Goal: Task Accomplishment & Management: Manage account settings

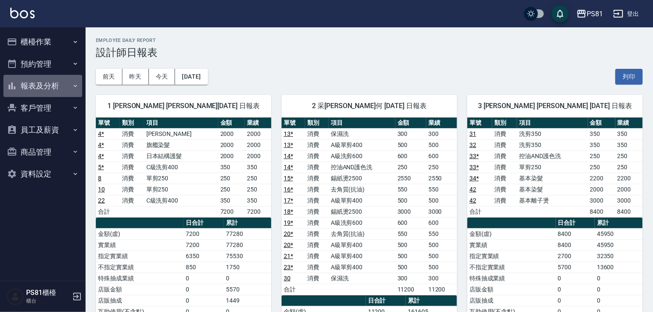
click at [75, 84] on icon "button" at bounding box center [75, 86] width 7 height 7
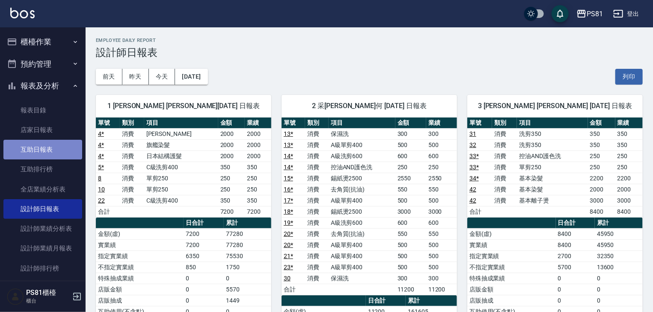
click at [59, 153] on link "互助日報表" at bounding box center [42, 150] width 79 height 20
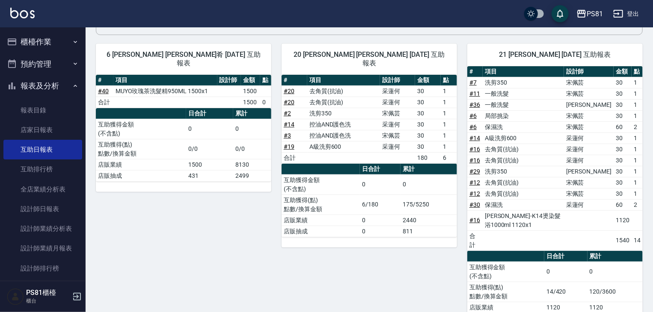
scroll to position [127, 0]
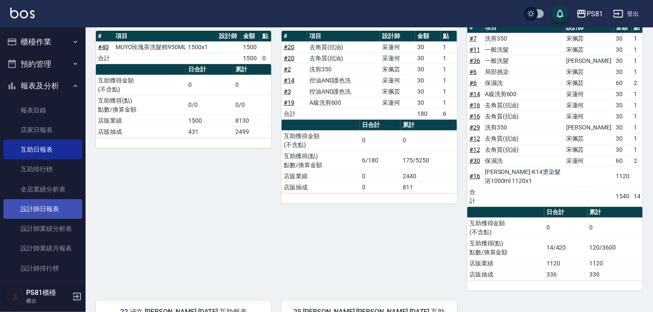
click at [42, 201] on link "設計師日報表" at bounding box center [42, 209] width 79 height 20
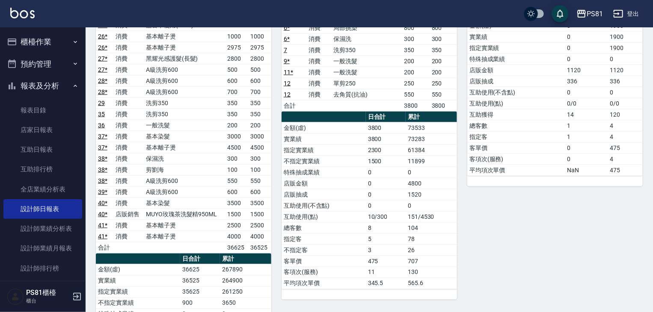
scroll to position [547, 0]
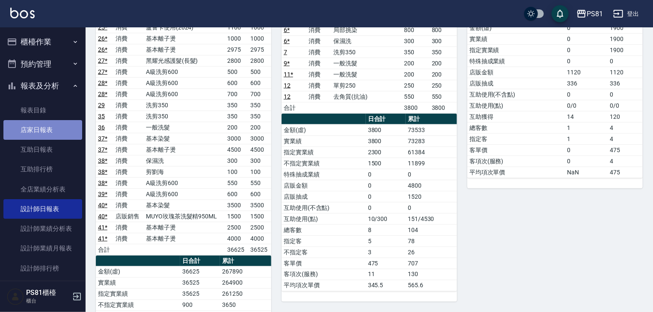
click at [59, 127] on link "店家日報表" at bounding box center [42, 130] width 79 height 20
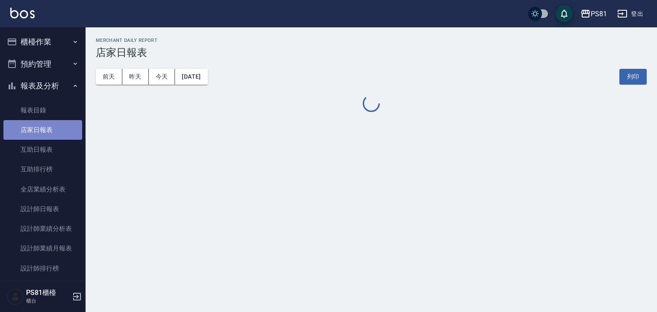
click at [72, 132] on link "店家日報表" at bounding box center [42, 130] width 79 height 20
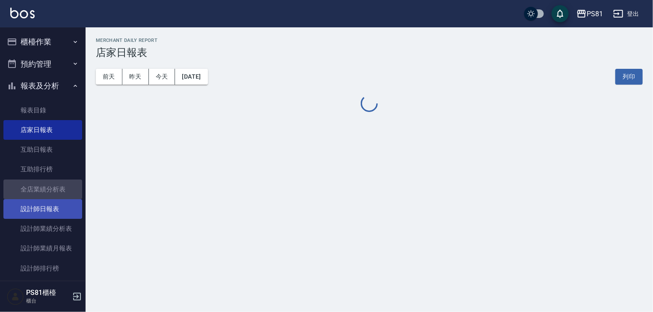
drag, startPoint x: 66, startPoint y: 198, endPoint x: 64, endPoint y: 203, distance: 5.2
click at [65, 199] on ul "報表目錄 店家日報表 互助日報表 互助排行榜 全店業績分析表 設計師日報表 設計師業績分析表 設計師業績月報表 設計師排行榜 每日收支明細 收支分類明細表" at bounding box center [42, 209] width 79 height 225
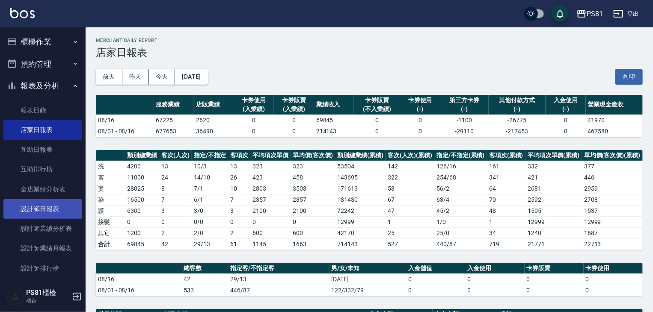
click at [63, 204] on link "設計師日報表" at bounding box center [42, 209] width 79 height 20
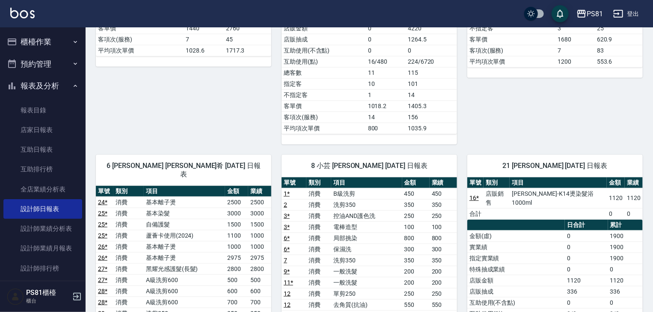
scroll to position [334, 0]
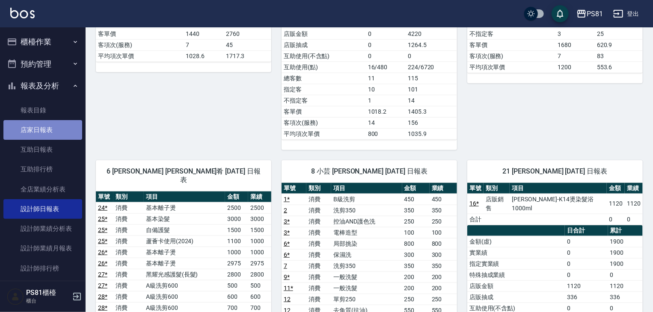
click at [65, 136] on link "店家日報表" at bounding box center [42, 130] width 79 height 20
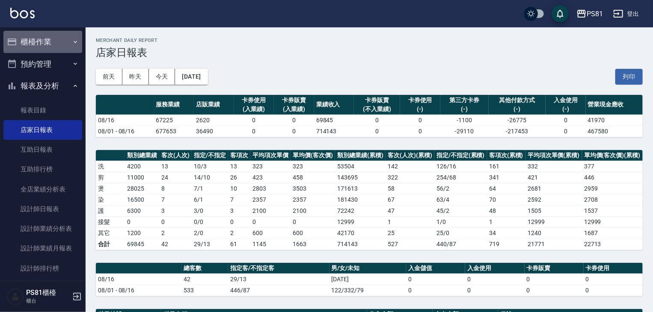
click at [43, 48] on button "櫃檯作業" at bounding box center [42, 42] width 79 height 22
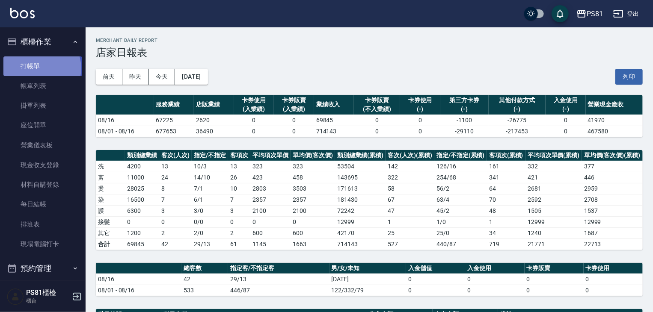
click at [41, 68] on link "打帳單" at bounding box center [42, 66] width 79 height 20
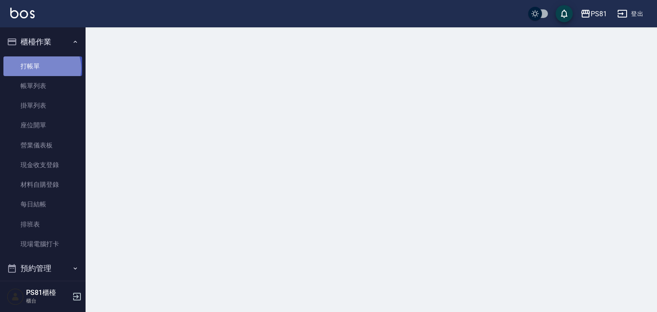
click at [41, 68] on link "打帳單" at bounding box center [42, 66] width 79 height 20
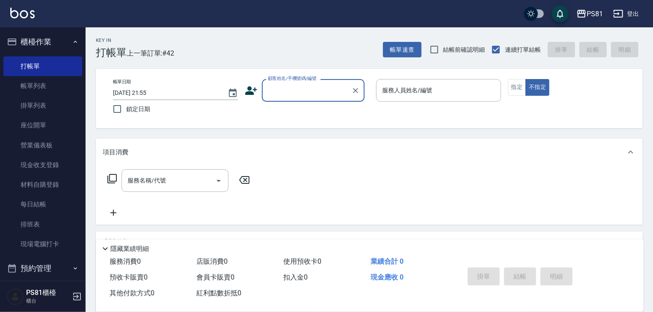
click at [289, 96] on input "顧客姓名/手機號碼/編號" at bounding box center [307, 90] width 82 height 15
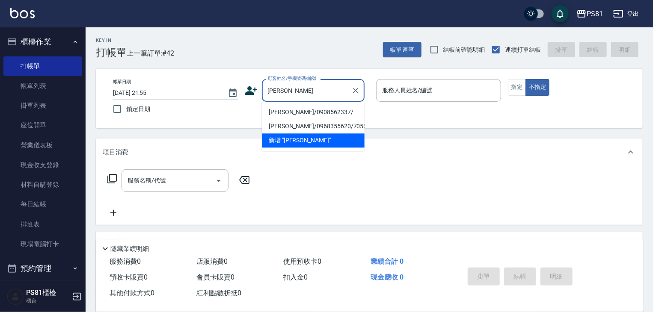
click at [315, 112] on li "楊紫涵/0908562337/" at bounding box center [313, 112] width 103 height 14
type input "楊紫涵/0908562337/"
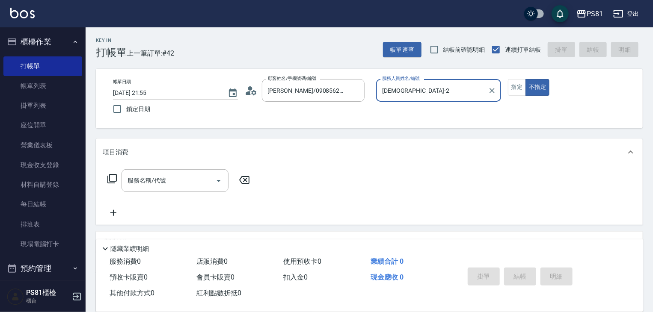
type input "[DEMOGRAPHIC_DATA]-2"
click at [521, 90] on button "指定" at bounding box center [517, 87] width 18 height 17
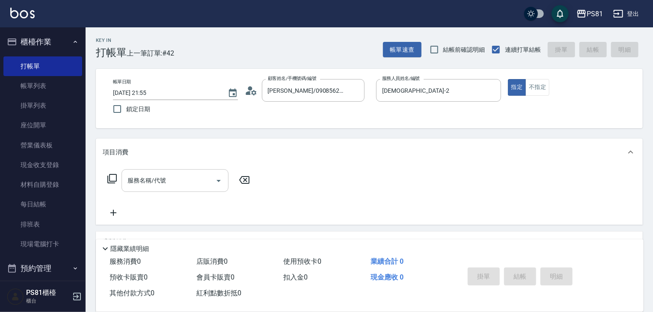
click at [198, 178] on input "服務名稱/代號" at bounding box center [168, 180] width 86 height 15
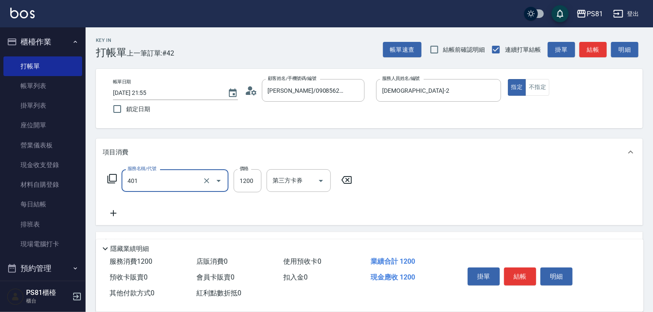
type input "基本染髮(401)"
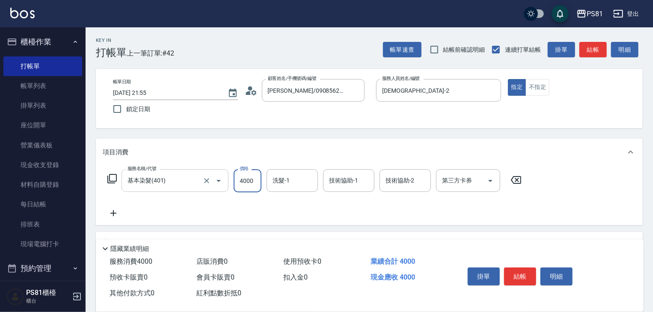
type input "4000"
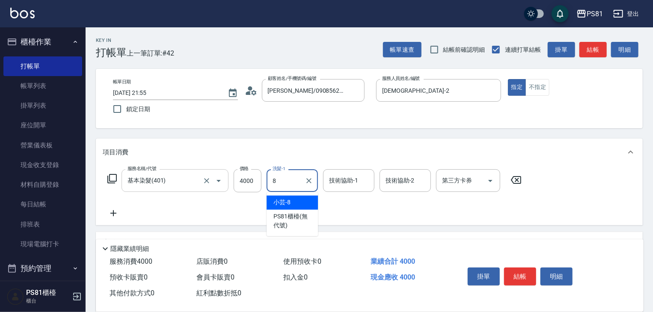
type input "小芸-8"
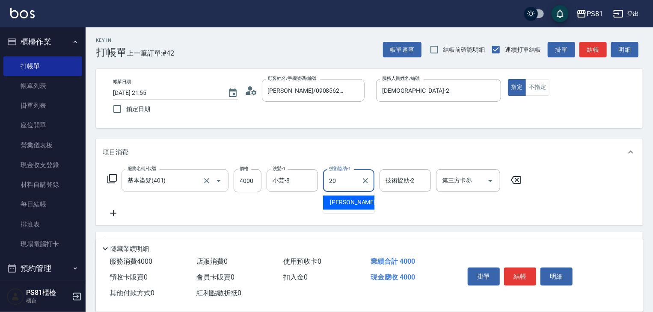
type input "妍妍-20"
drag, startPoint x: 251, startPoint y: 219, endPoint x: 257, endPoint y: 214, distance: 8.2
click at [251, 219] on div "服務名稱/代號 基本染髮(401) 服務名稱/代號 價格 4000 價格 洗髮-1 小芸-8 洗髮-1 技術協助-1 妍妍-20 技術協助-1 技術協助-2 …" at bounding box center [369, 195] width 547 height 59
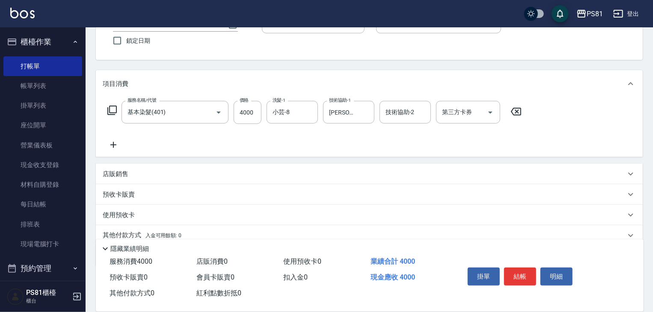
scroll to position [104, 0]
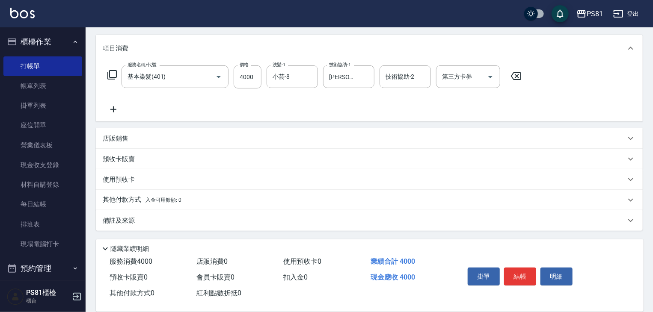
click at [179, 202] on span "入金可用餘額: 0" at bounding box center [163, 200] width 36 height 6
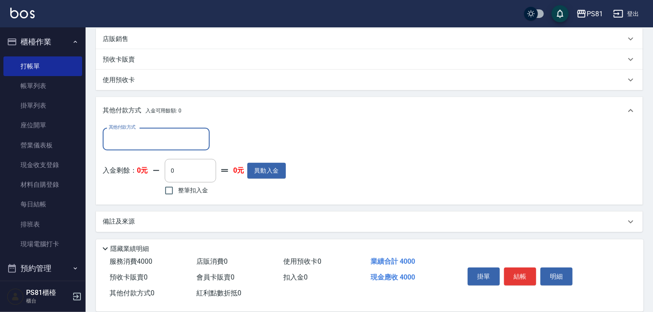
scroll to position [205, 0]
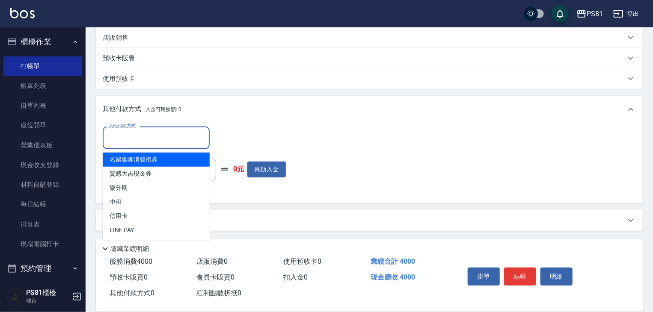
click at [180, 144] on input "其他付款方式" at bounding box center [156, 137] width 99 height 15
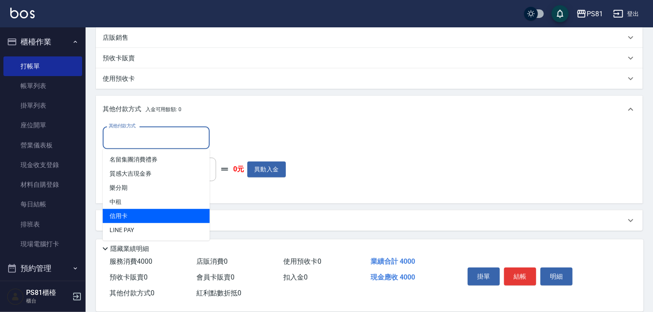
click at [132, 217] on span "信用卡" at bounding box center [156, 216] width 107 height 14
type input "信用卡"
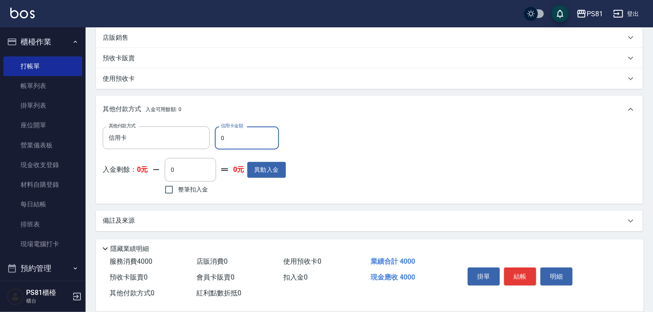
click at [247, 132] on input "0" at bounding box center [247, 138] width 64 height 23
click at [248, 132] on input "0" at bounding box center [247, 138] width 64 height 23
type input "4000"
drag, startPoint x: 318, startPoint y: 154, endPoint x: 496, endPoint y: 225, distance: 191.6
click at [318, 155] on div "其他付款方式 信用卡 其他付款方式 信用卡金額 4000 信用卡金額 入金剩餘： 0元 0 ​ 整筆扣入金 0元 異動入金" at bounding box center [369, 162] width 533 height 70
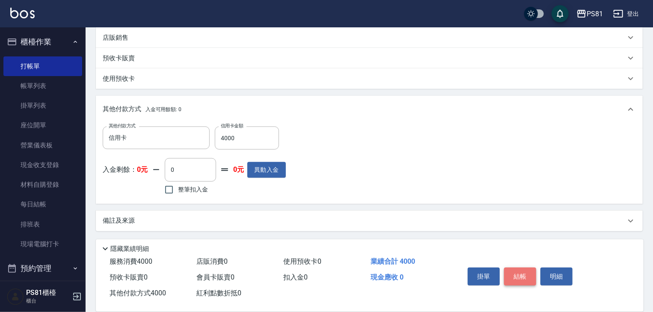
click at [524, 268] on button "結帳" at bounding box center [520, 277] width 32 height 18
type input "2025/08/16 22:01"
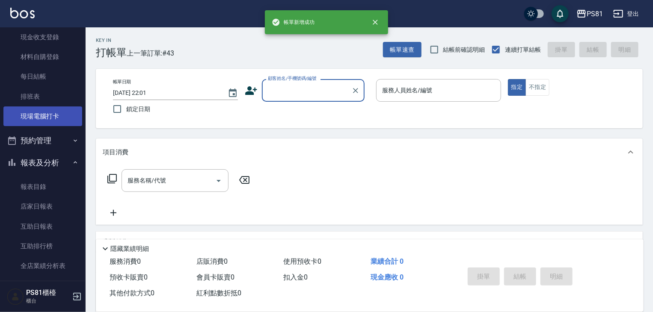
scroll to position [128, 0]
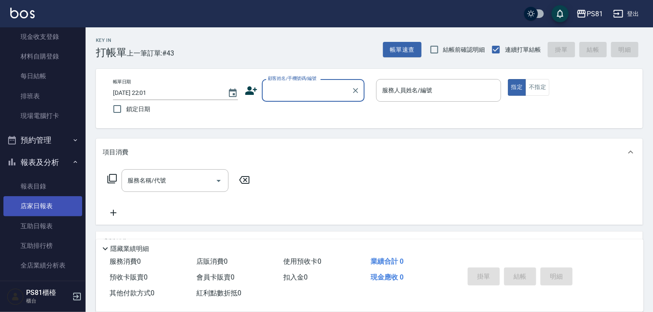
click at [43, 202] on link "店家日報表" at bounding box center [42, 206] width 79 height 20
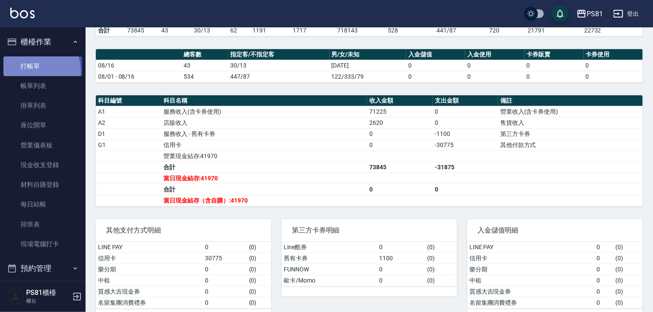
click at [34, 71] on link "打帳單" at bounding box center [42, 66] width 79 height 20
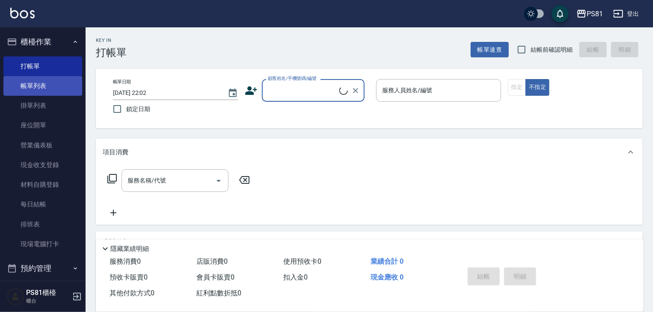
click at [37, 81] on link "帳單列表" at bounding box center [42, 86] width 79 height 20
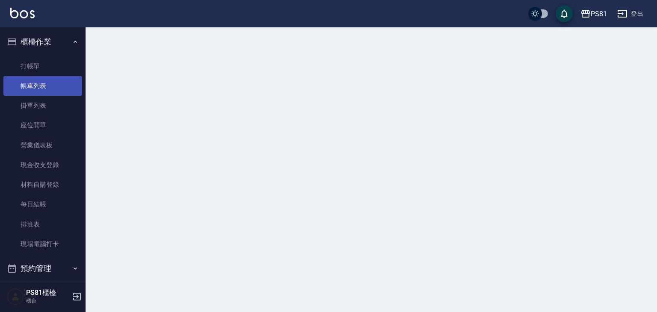
click at [37, 81] on link "帳單列表" at bounding box center [42, 86] width 79 height 20
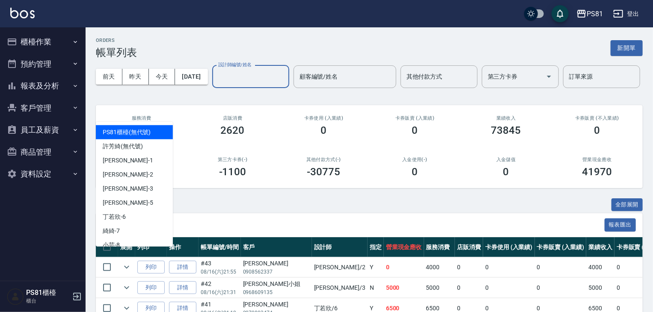
click at [216, 84] on input "設計師編號/姓名" at bounding box center [250, 76] width 69 height 15
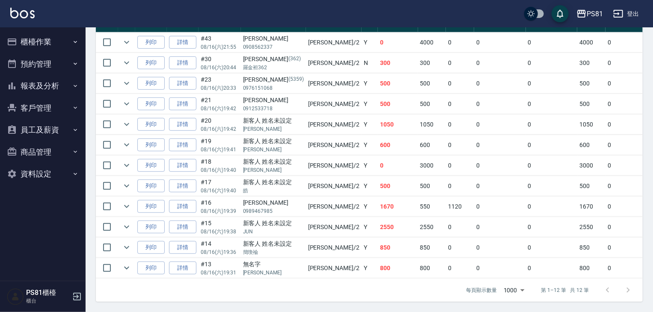
scroll to position [257, 0]
type input "[DEMOGRAPHIC_DATA]-2"
click at [193, 200] on link "詳情" at bounding box center [182, 206] width 27 height 13
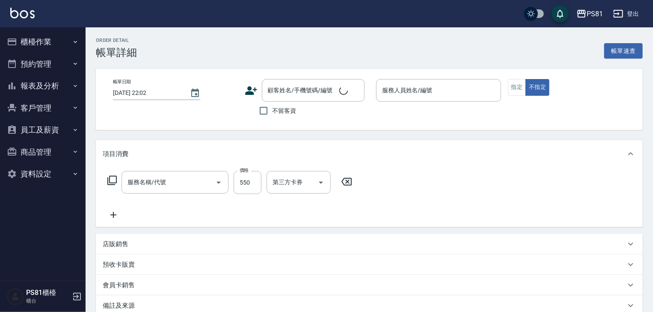
type input "[DATE] 19:39"
type input "[DEMOGRAPHIC_DATA]-2"
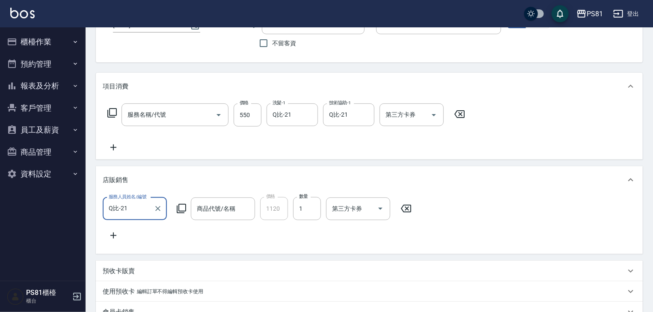
type input "去角質(抗油)(110)"
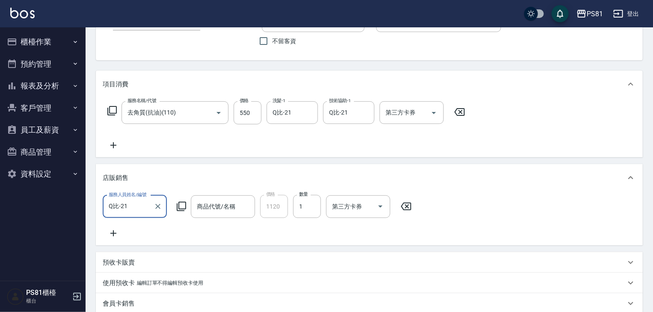
type input "[PERSON_NAME]/0989467985/"
type input "[PERSON_NAME]-K14燙染髮浴1000ml"
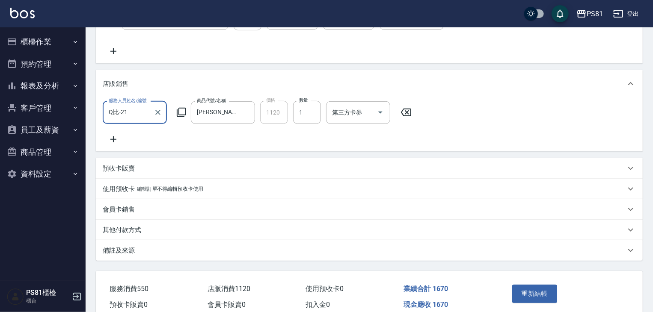
scroll to position [210, 0]
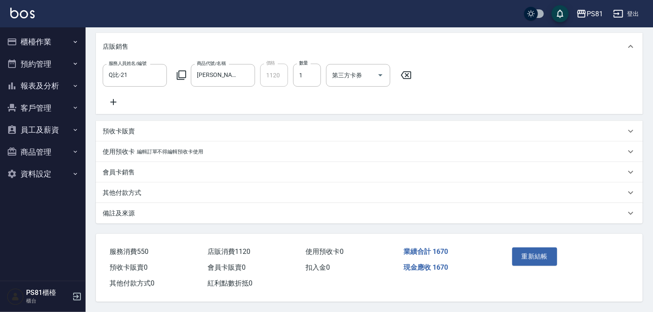
click at [161, 195] on div "其他付款方式" at bounding box center [369, 193] width 547 height 21
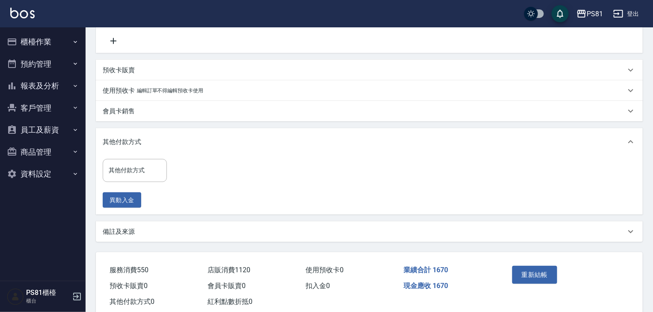
scroll to position [290, 0]
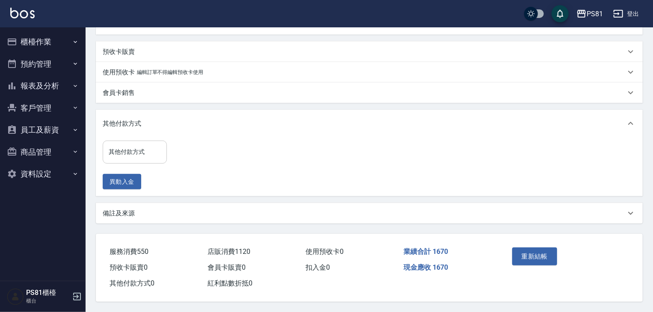
click at [154, 156] on input "其他付款方式" at bounding box center [135, 152] width 56 height 15
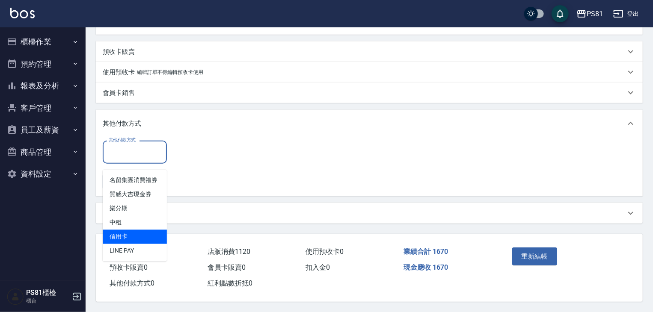
click at [131, 230] on span "信用卡" at bounding box center [135, 237] width 64 height 14
type input "信用卡"
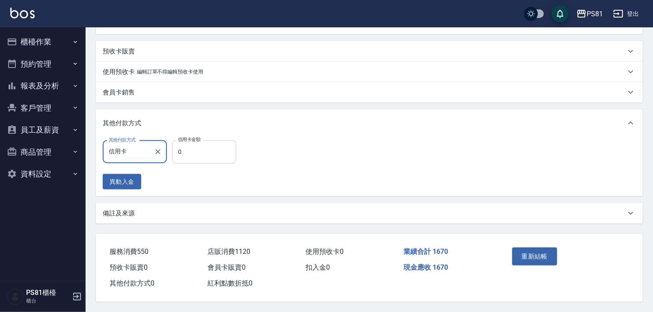
click at [190, 145] on input "0" at bounding box center [204, 151] width 64 height 23
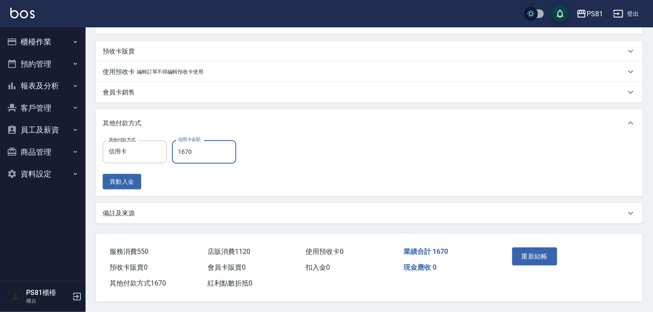
type input "1670"
click at [259, 164] on div "其他付款方式 信用卡 其他付款方式 信用卡金額 1670 信用卡金額 異動入金" at bounding box center [369, 164] width 533 height 49
click at [522, 248] on button "重新結帳" at bounding box center [534, 257] width 45 height 18
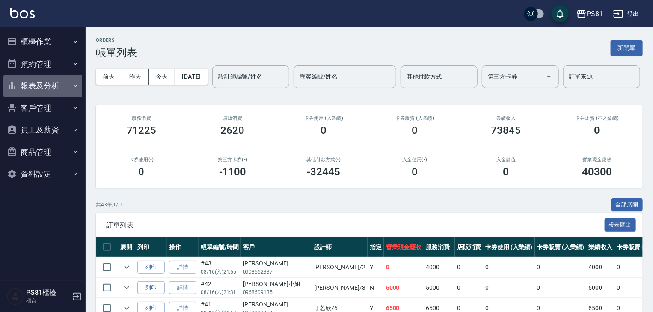
click at [28, 88] on button "報表及分析" at bounding box center [42, 86] width 79 height 22
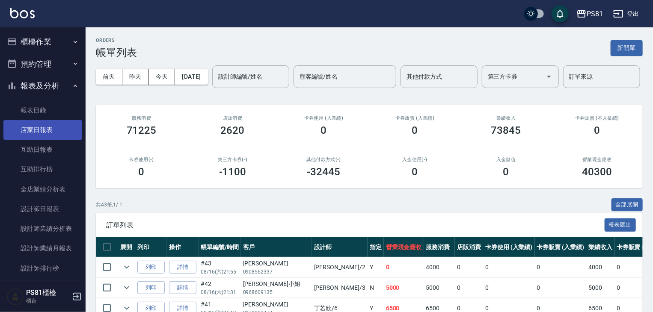
click at [46, 129] on link "店家日報表" at bounding box center [42, 130] width 79 height 20
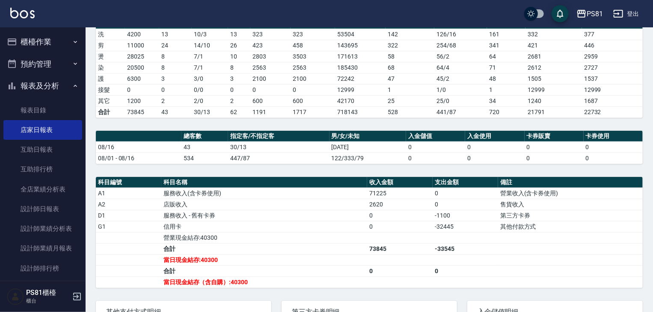
scroll to position [214, 0]
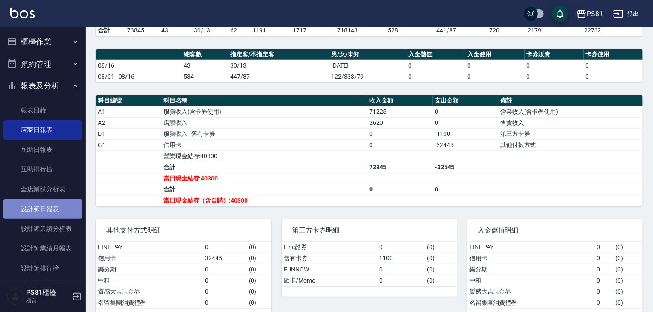
click at [60, 216] on link "設計師日報表" at bounding box center [42, 209] width 79 height 20
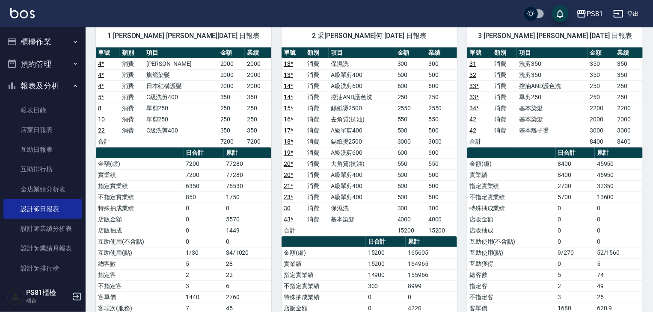
scroll to position [43, 0]
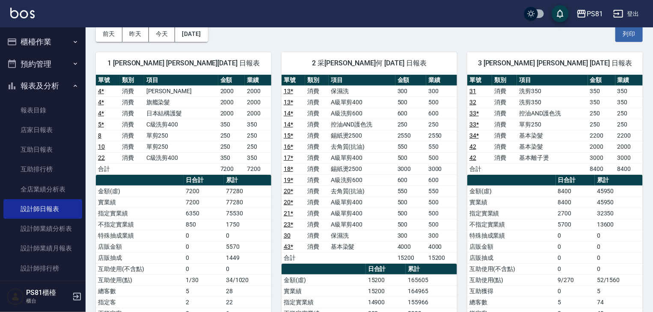
click at [485, 241] on td "店販金額" at bounding box center [511, 246] width 89 height 11
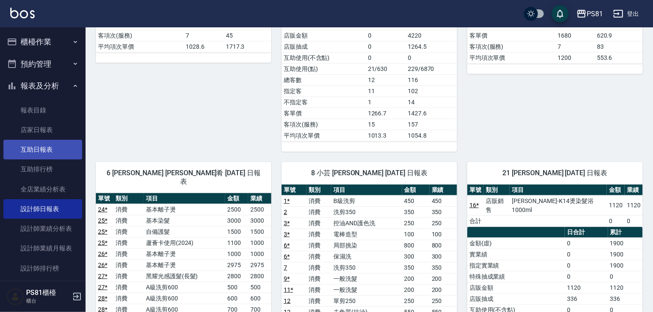
scroll to position [172, 0]
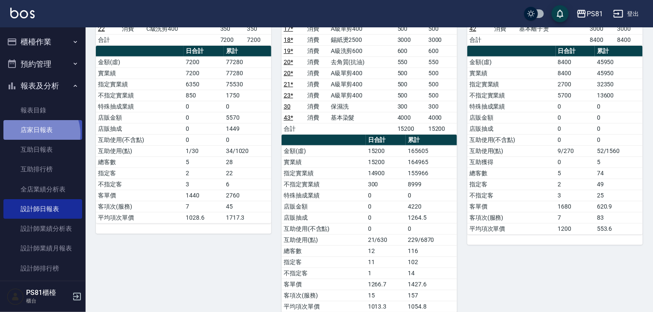
click at [35, 134] on link "店家日報表" at bounding box center [42, 130] width 79 height 20
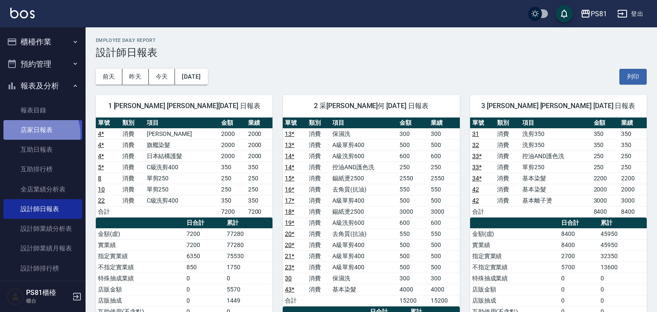
click at [35, 134] on link "店家日報表" at bounding box center [42, 130] width 79 height 20
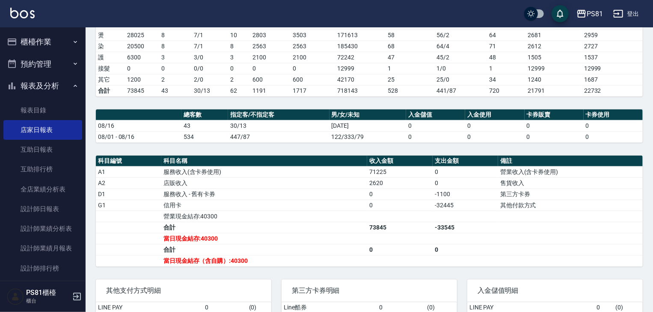
scroll to position [57, 0]
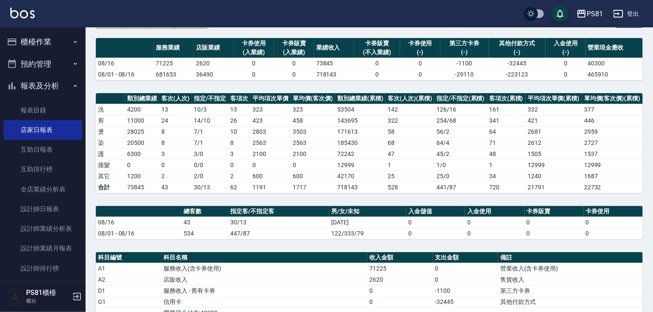
click at [72, 38] on icon "button" at bounding box center [75, 41] width 7 height 7
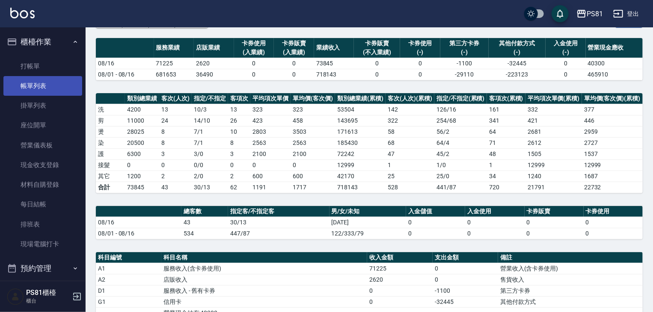
click at [62, 82] on link "帳單列表" at bounding box center [42, 86] width 79 height 20
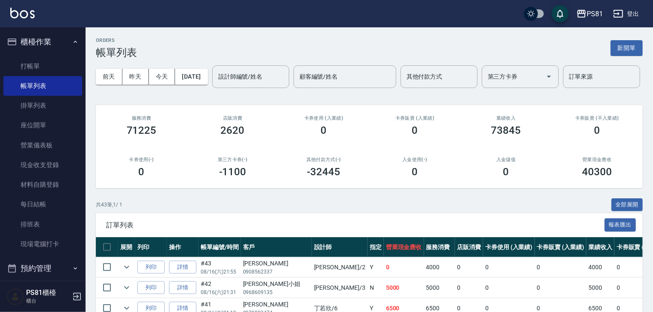
click at [425, 136] on div "0" at bounding box center [414, 130] width 71 height 12
click at [216, 84] on input "設計師編號/姓名" at bounding box center [250, 76] width 69 height 15
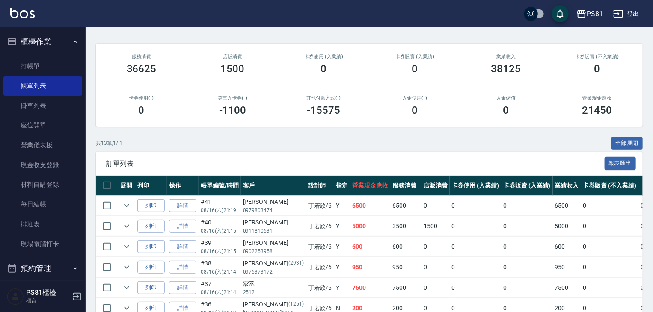
scroll to position [128, 0]
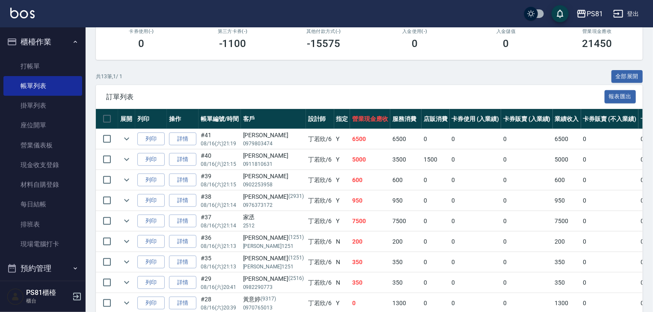
type input "[PERSON_NAME]-6"
click at [350, 170] on td "5000" at bounding box center [370, 160] width 40 height 20
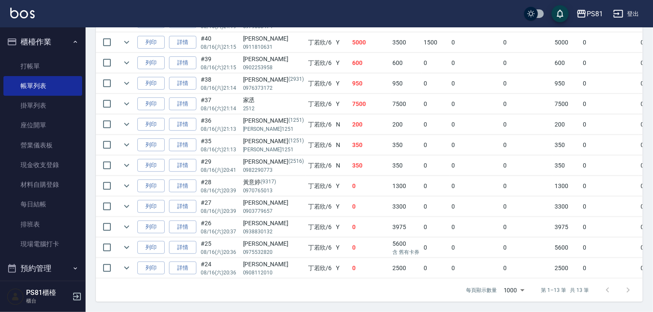
scroll to position [234, 0]
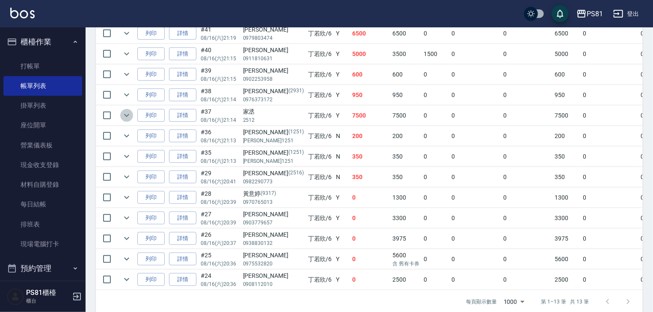
click at [128, 121] on icon "expand row" at bounding box center [126, 115] width 10 height 10
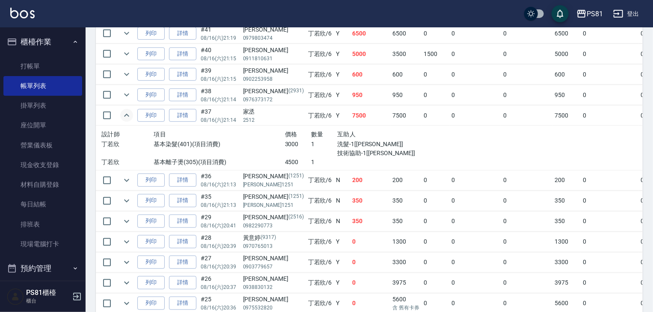
click at [128, 121] on icon "expand row" at bounding box center [126, 115] width 10 height 10
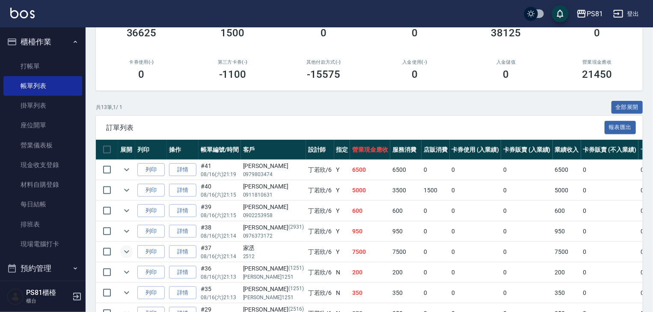
scroll to position [20, 0]
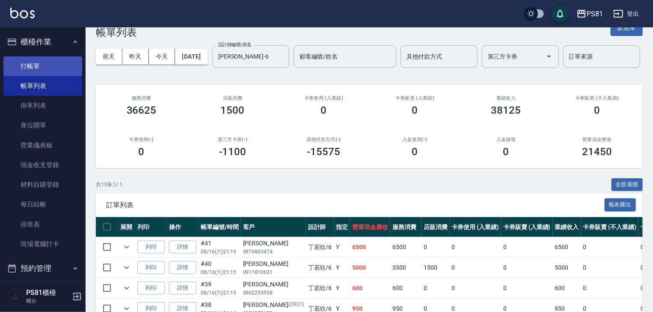
click at [61, 72] on link "打帳單" at bounding box center [42, 66] width 79 height 20
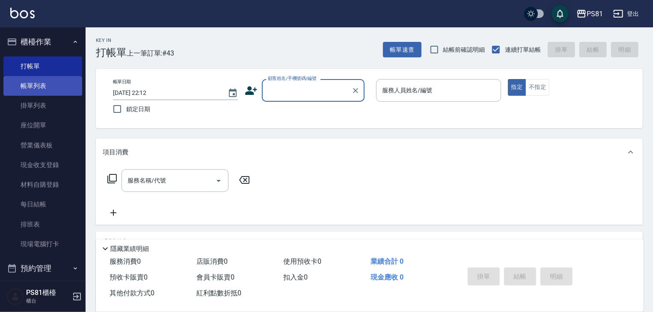
click at [63, 93] on link "帳單列表" at bounding box center [42, 86] width 79 height 20
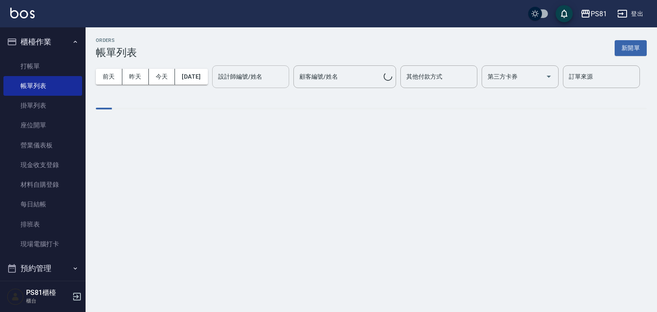
click at [216, 84] on input "設計師編號/姓名" at bounding box center [250, 76] width 69 height 15
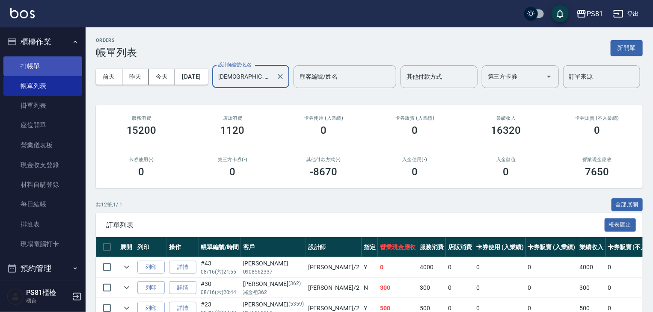
type input "[DEMOGRAPHIC_DATA]-2"
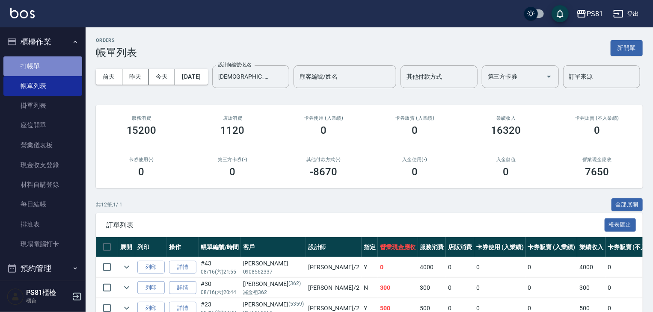
click at [55, 69] on link "打帳單" at bounding box center [42, 66] width 79 height 20
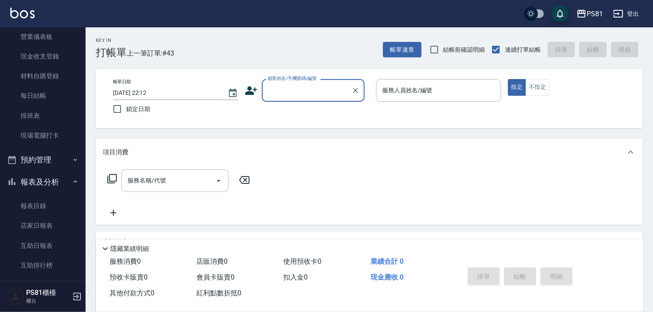
scroll to position [171, 0]
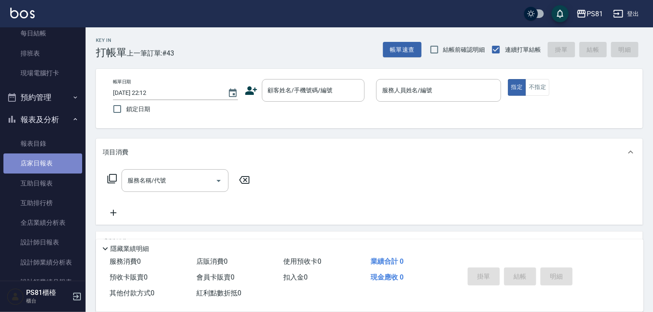
click at [65, 157] on link "店家日報表" at bounding box center [42, 164] width 79 height 20
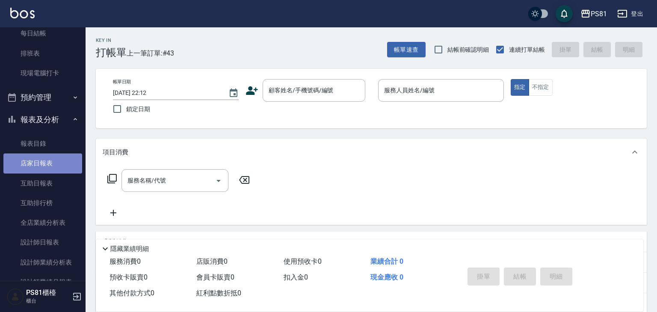
click at [65, 157] on link "店家日報表" at bounding box center [42, 164] width 79 height 20
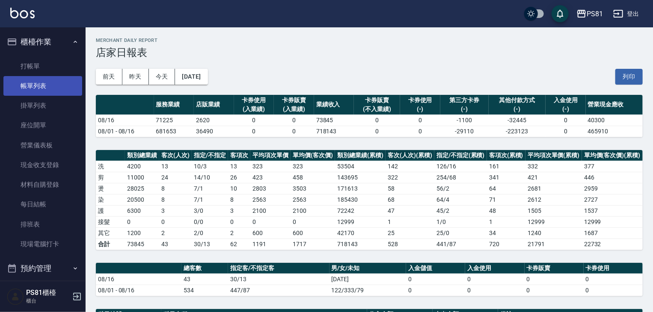
click at [25, 86] on link "帳單列表" at bounding box center [42, 86] width 79 height 20
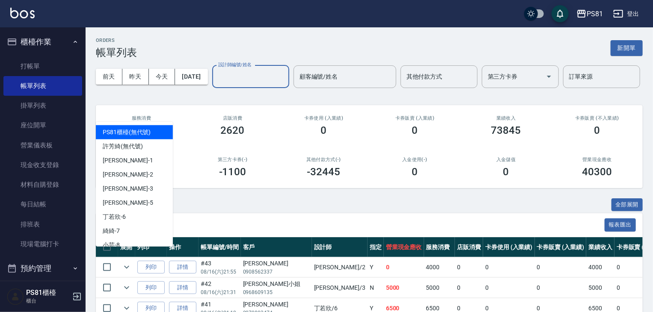
click at [216, 84] on input "設計師編號/姓名" at bounding box center [250, 76] width 69 height 15
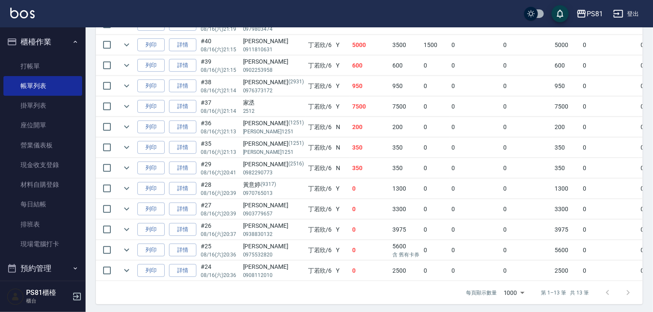
scroll to position [257, 0]
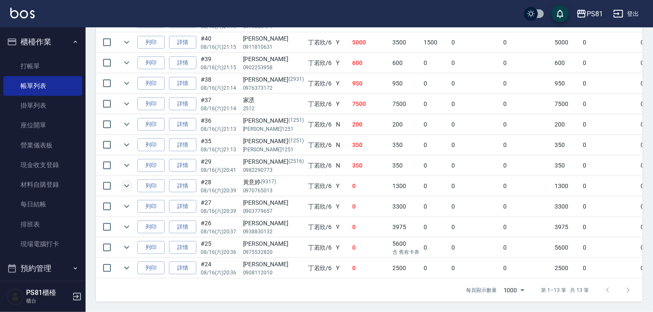
type input "[PERSON_NAME]-6"
click at [128, 188] on icon "expand row" at bounding box center [126, 186] width 5 height 3
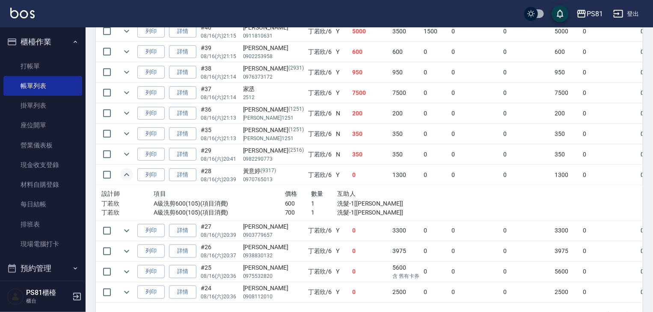
click at [129, 180] on icon "expand row" at bounding box center [126, 175] width 10 height 10
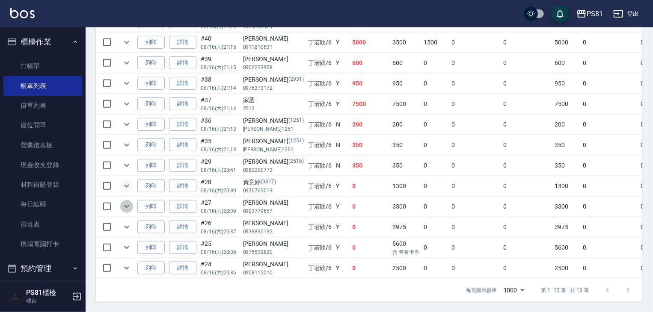
click at [130, 212] on icon "expand row" at bounding box center [126, 206] width 10 height 10
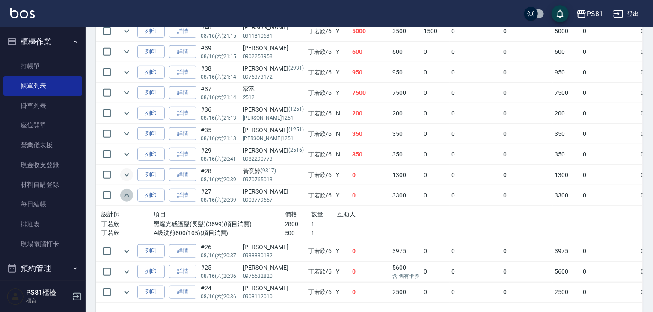
click at [130, 201] on icon "expand row" at bounding box center [126, 195] width 10 height 10
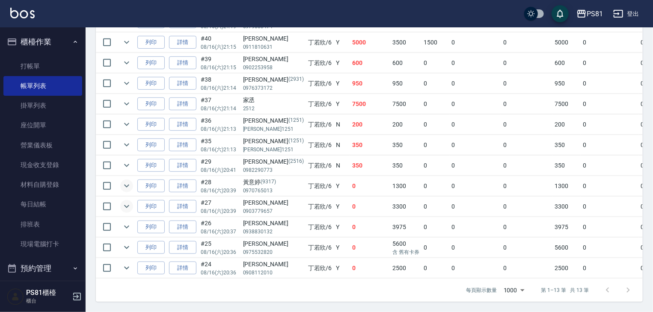
scroll to position [277, 0]
click at [127, 205] on icon "expand row" at bounding box center [126, 206] width 5 height 3
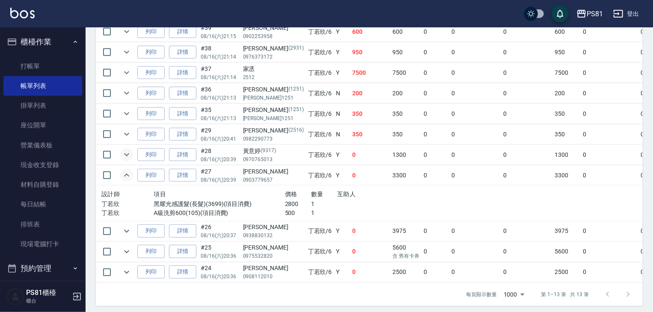
click at [127, 180] on icon "expand row" at bounding box center [126, 175] width 10 height 10
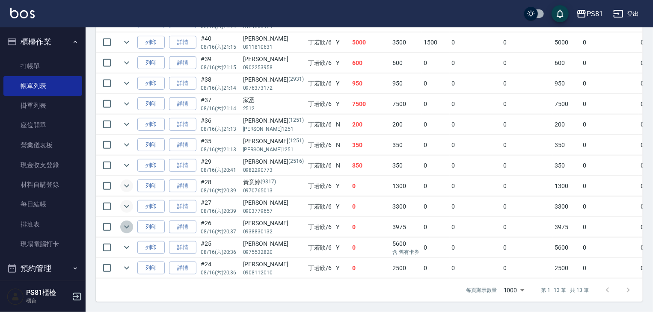
click at [127, 222] on icon "expand row" at bounding box center [126, 227] width 10 height 10
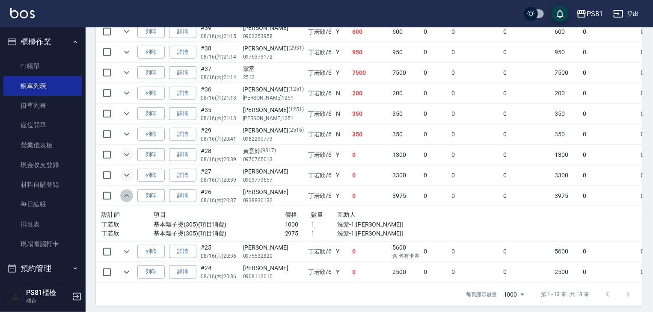
click at [127, 197] on icon "expand row" at bounding box center [126, 195] width 5 height 3
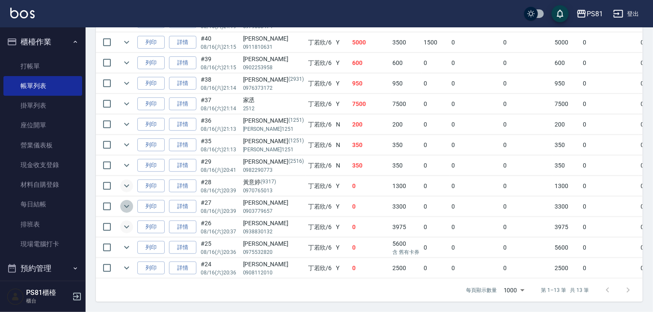
click at [128, 201] on icon "expand row" at bounding box center [126, 206] width 10 height 10
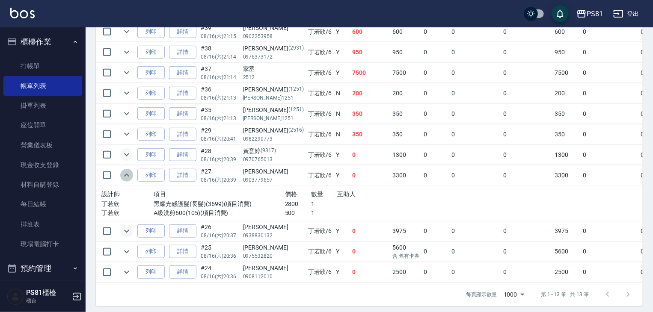
click at [129, 180] on icon "expand row" at bounding box center [126, 175] width 10 height 10
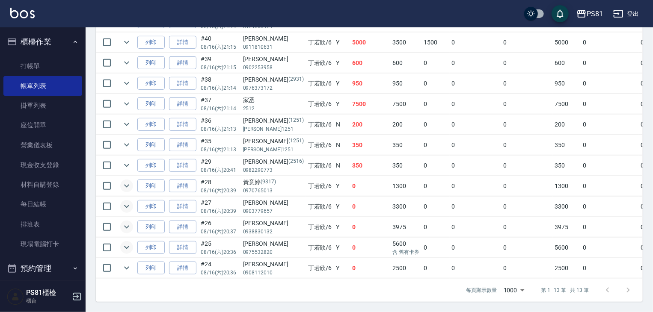
click at [130, 243] on icon "expand row" at bounding box center [126, 248] width 10 height 10
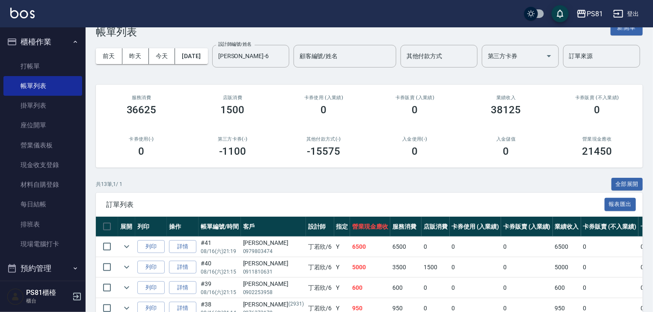
scroll to position [20, 0]
click at [276, 61] on icon "Clear" at bounding box center [280, 56] width 9 height 9
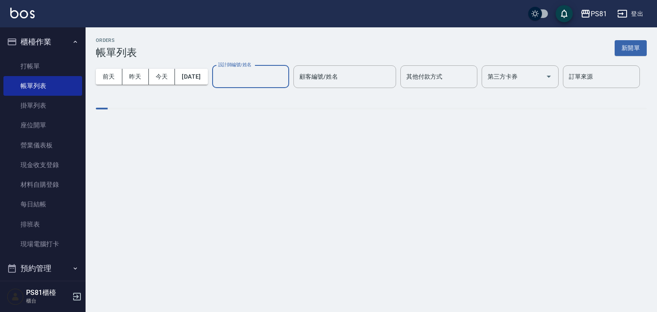
click at [142, 93] on div "[DATE] [DATE] [DATE] [DATE] 設計師編號/姓名 設計師編號/姓名 顧客編號/姓名 顧客編號/姓名 其他付款方式 其他付款方式 第三方…" at bounding box center [371, 77] width 551 height 36
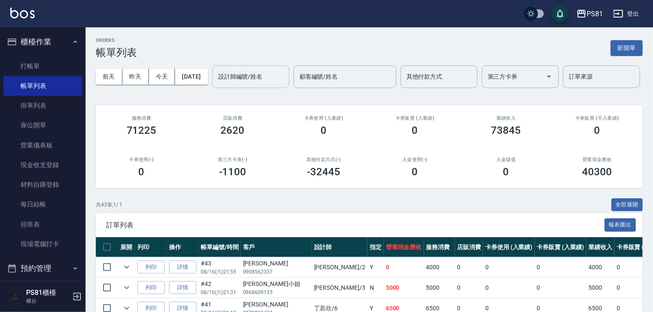
click at [216, 84] on input "設計師編號/姓名" at bounding box center [250, 76] width 69 height 15
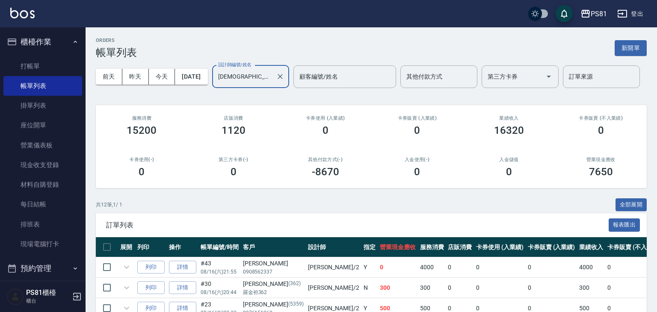
type input "[DEMOGRAPHIC_DATA]-2"
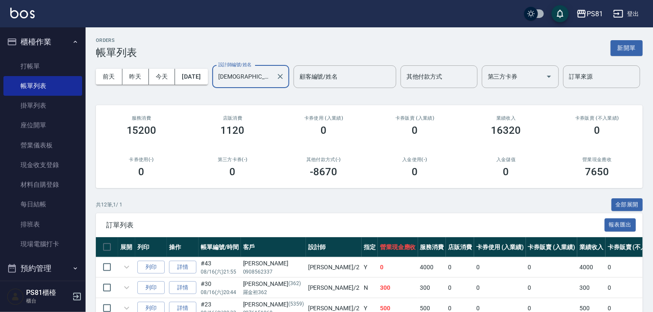
drag, startPoint x: 181, startPoint y: 150, endPoint x: 202, endPoint y: 150, distance: 21.0
click at [185, 147] on div "服務消費 15200" at bounding box center [141, 125] width 91 height 41
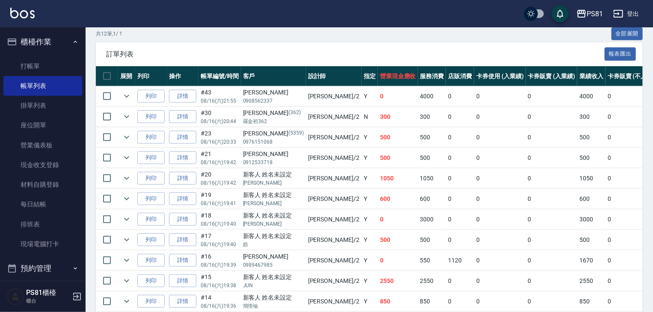
scroll to position [214, 0]
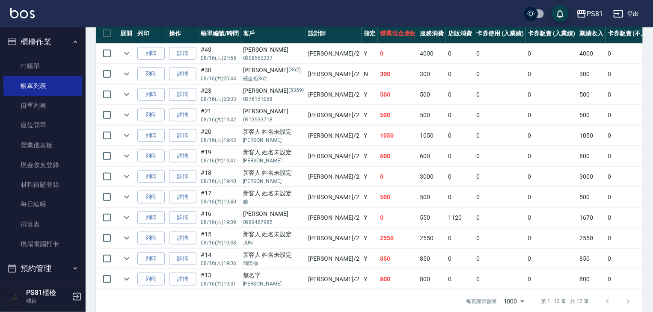
click at [378, 207] on td "500" at bounding box center [398, 197] width 40 height 20
click at [531, 166] on td "0" at bounding box center [552, 156] width 52 height 20
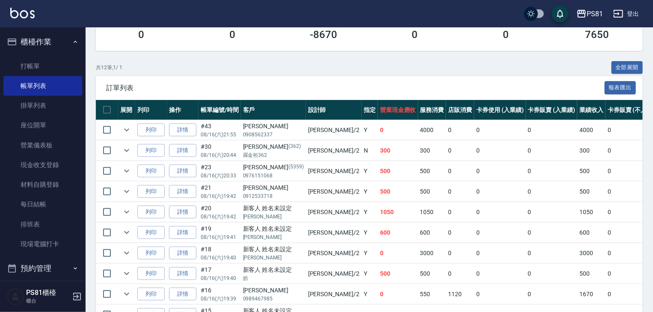
scroll to position [43, 0]
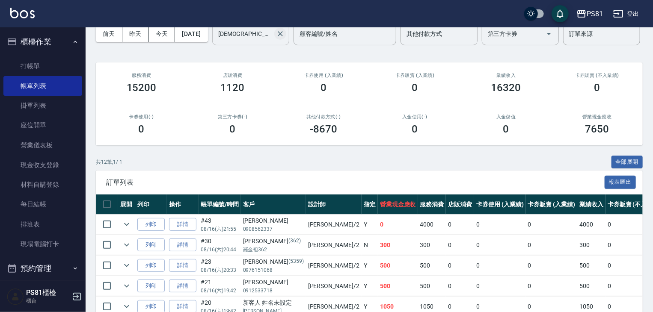
click at [278, 36] on icon "Clear" at bounding box center [280, 33] width 5 height 5
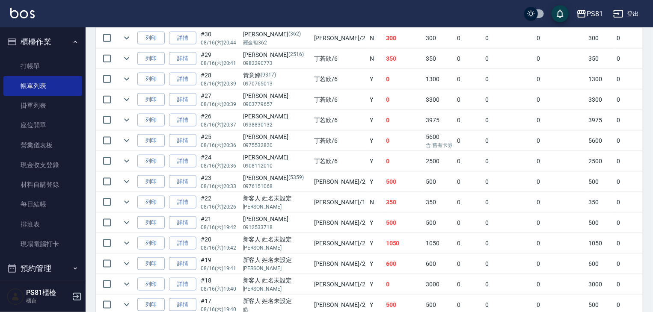
scroll to position [428, 0]
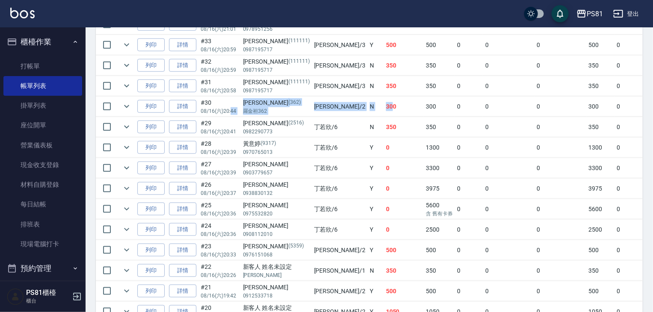
drag, startPoint x: 347, startPoint y: 133, endPoint x: 230, endPoint y: 136, distance: 116.8
click at [230, 117] on tr "列印 詳情 #30 08/16 (六) 20:44 [PERSON_NAME] (362) 羅金袒362 采蓮 /2 N 300 300 0 0 0 300 …" at bounding box center [485, 107] width 778 height 20
click at [287, 117] on td "[PERSON_NAME] (362) [PERSON_NAME]袒362" at bounding box center [276, 107] width 71 height 20
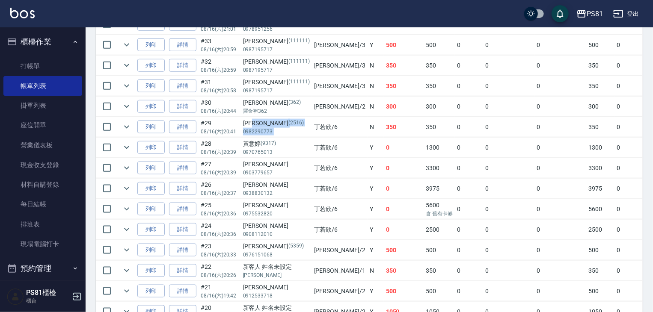
drag, startPoint x: 287, startPoint y: 151, endPoint x: 293, endPoint y: 136, distance: 16.3
click at [295, 137] on tr "列印 詳情 #29 08/16 (六) 20:41 [PERSON_NAME][PHONE_NUMBER] [PERSON_NAME]/6 N 350 350…" at bounding box center [485, 127] width 778 height 20
click at [316, 96] on td "[PERSON_NAME] /3" at bounding box center [340, 86] width 56 height 20
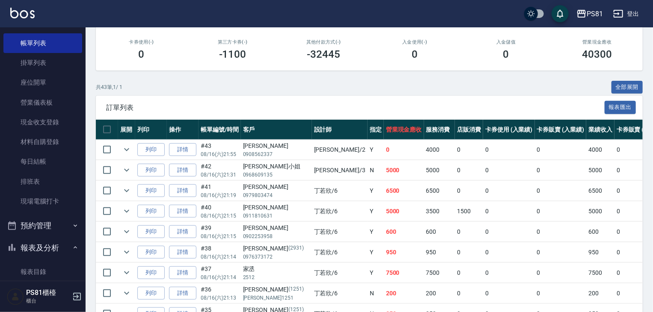
scroll to position [171, 0]
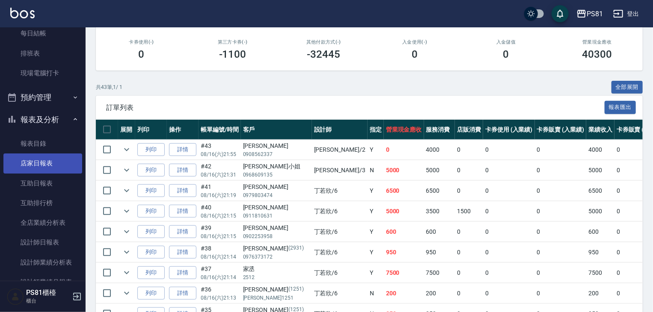
click at [28, 164] on link "店家日報表" at bounding box center [42, 164] width 79 height 20
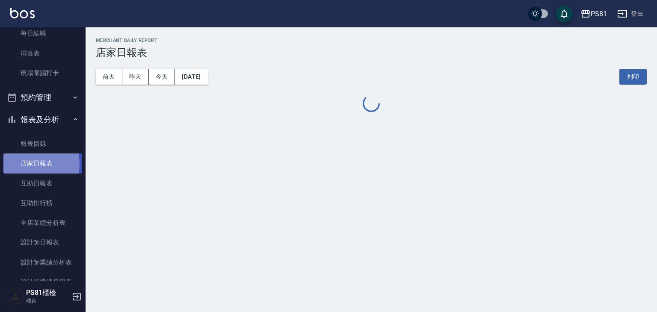
click at [28, 164] on link "店家日報表" at bounding box center [42, 164] width 79 height 20
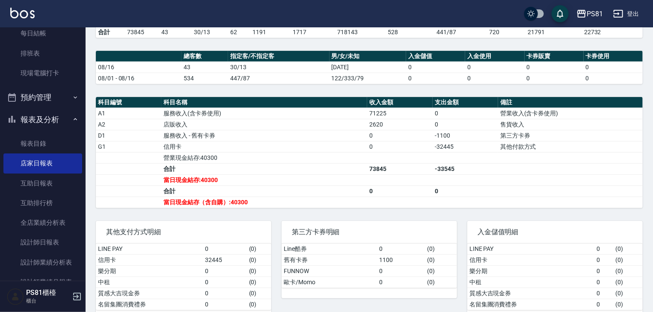
scroll to position [214, 0]
